Goal: Find specific page/section: Find specific page/section

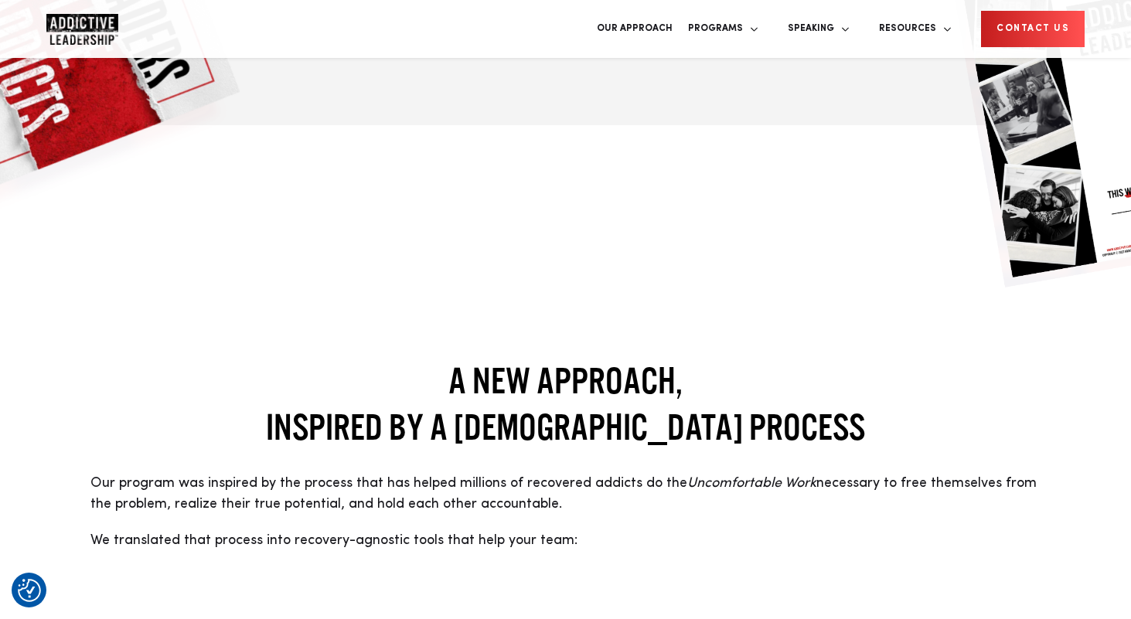
scroll to position [1096, 0]
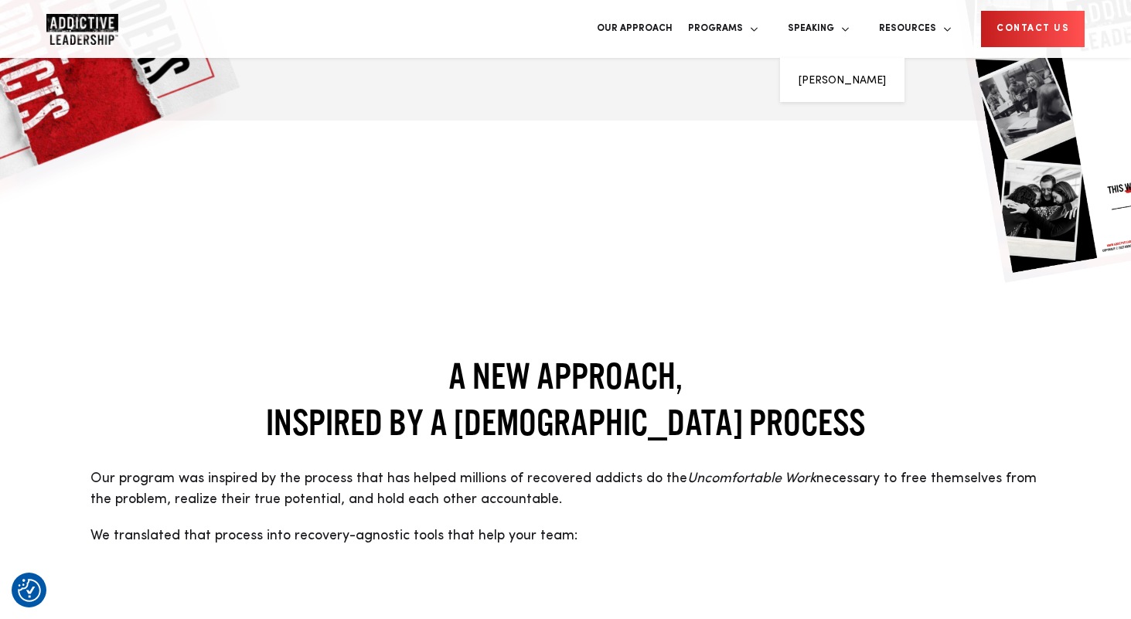
click at [841, 77] on li "[PERSON_NAME]" at bounding box center [842, 80] width 87 height 21
click at [827, 75] on link "[PERSON_NAME]" at bounding box center [842, 80] width 87 height 11
click at [815, 75] on link "[PERSON_NAME]" at bounding box center [842, 80] width 87 height 11
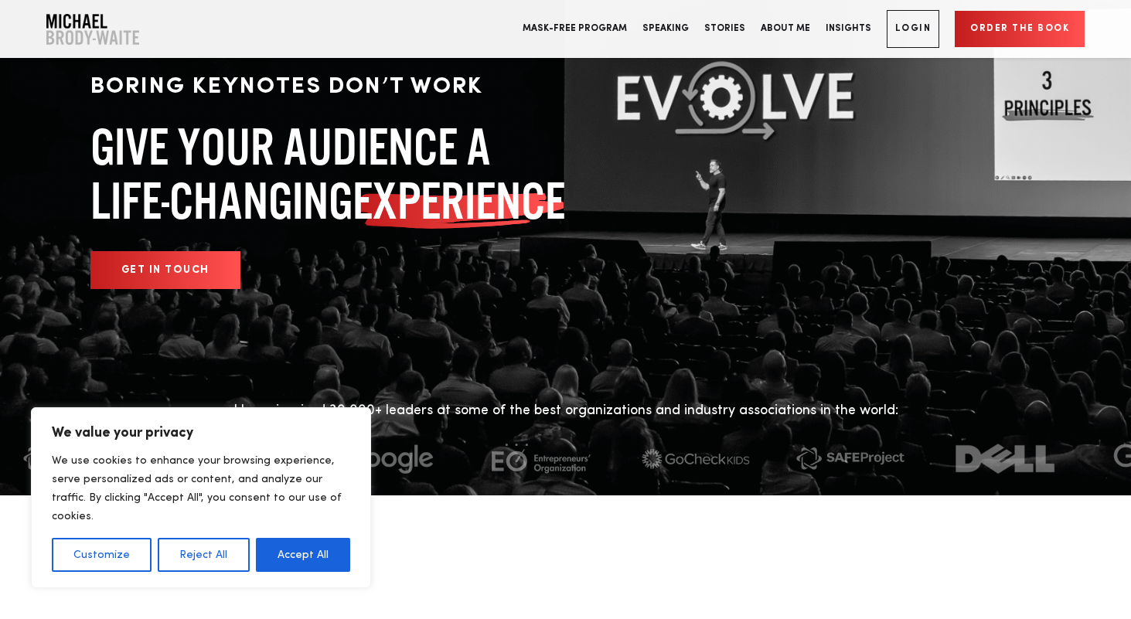
scroll to position [63, 0]
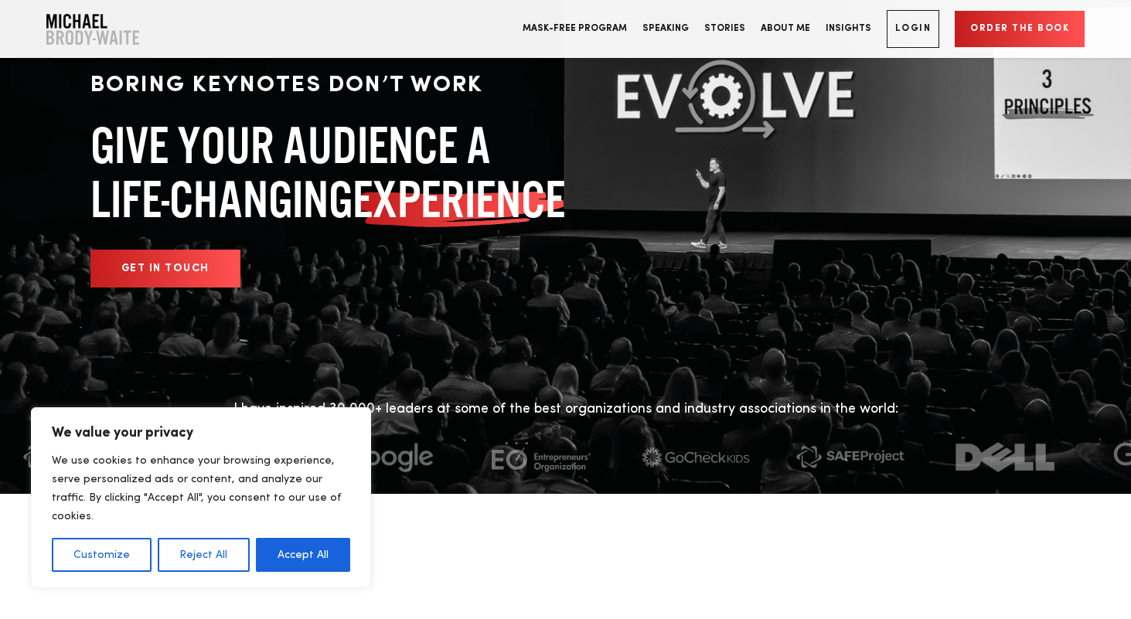
click at [288, 546] on button "Accept All" at bounding box center [303, 555] width 94 height 34
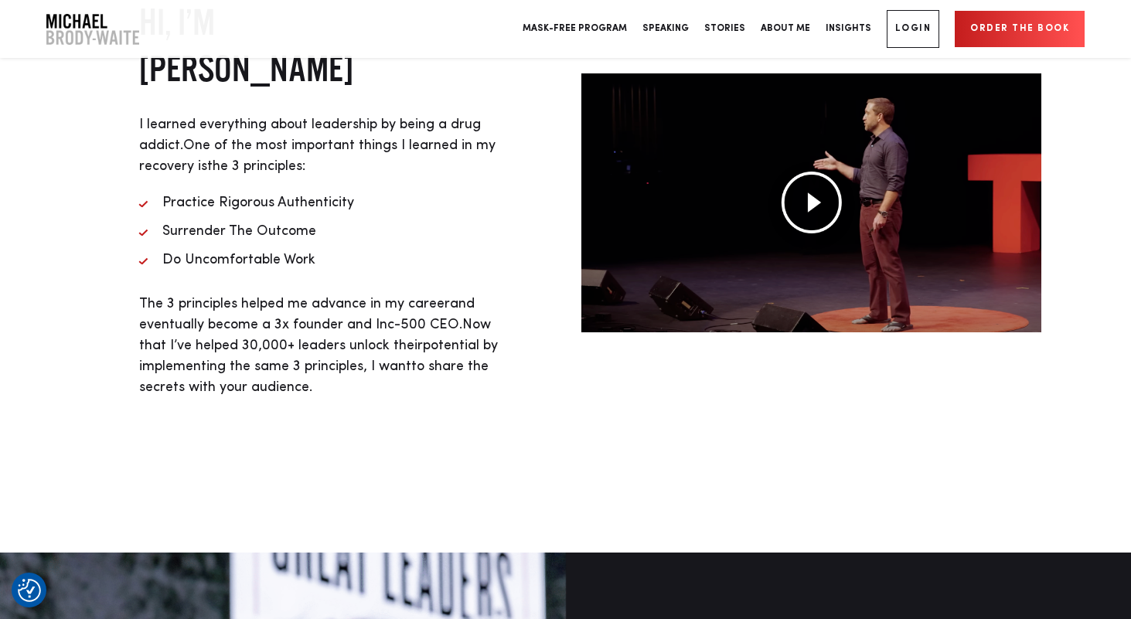
scroll to position [717, 0]
